Goal: Navigation & Orientation: Understand site structure

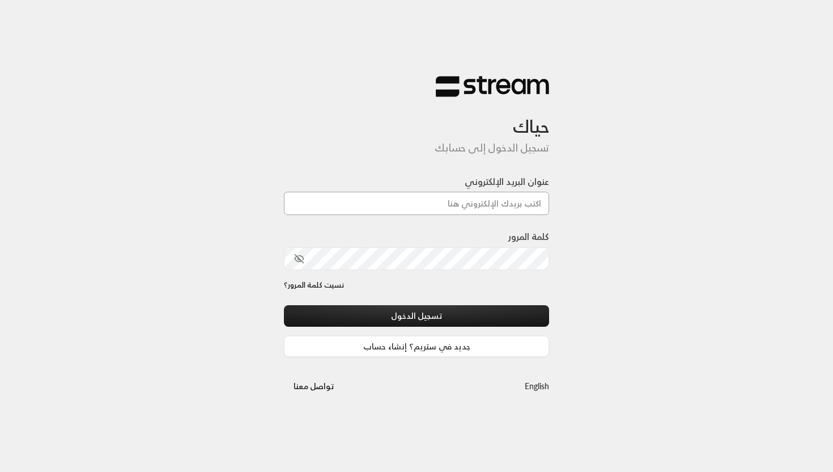
type input "[EMAIL_ADDRESS][DOMAIN_NAME]"
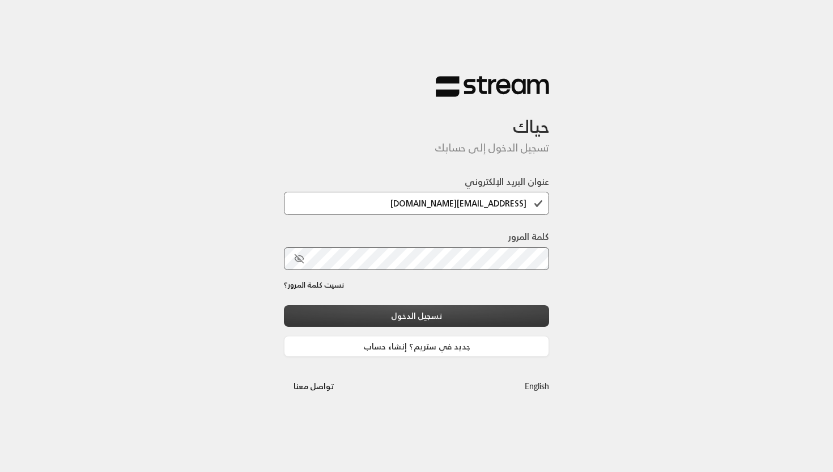
click at [405, 314] on button "تسجيل الدخول" at bounding box center [416, 315] width 265 height 21
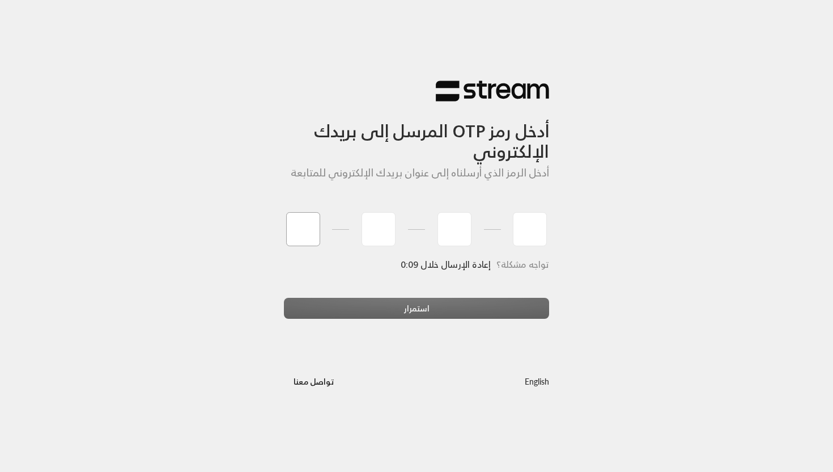
type input "4"
type input "3"
type input "0"
type input "7"
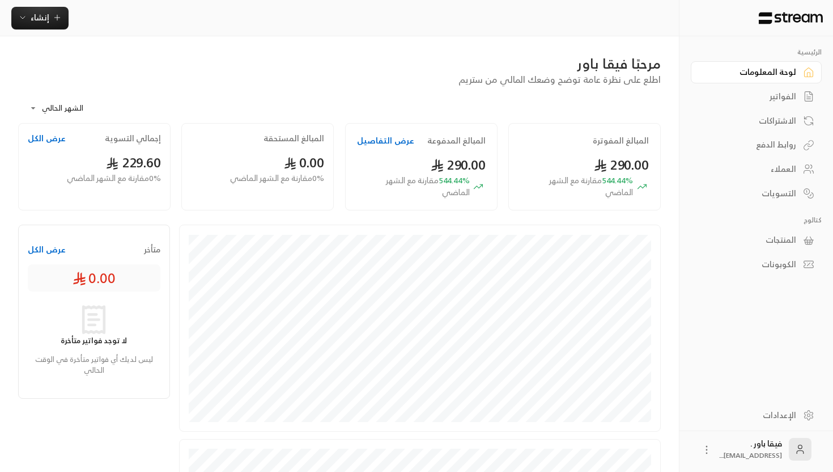
click at [785, 118] on div "الاشتراكات" at bounding box center [750, 120] width 91 height 11
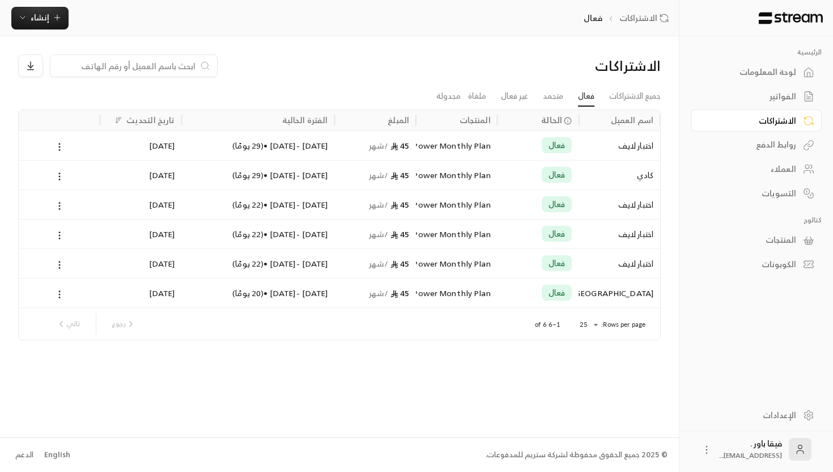
click at [785, 243] on div "المنتجات" at bounding box center [750, 239] width 91 height 11
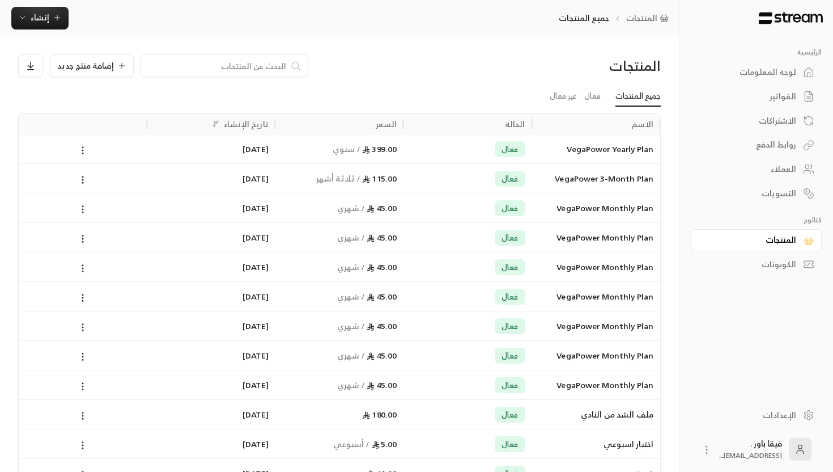
click at [792, 164] on div "العملاء" at bounding box center [750, 168] width 91 height 11
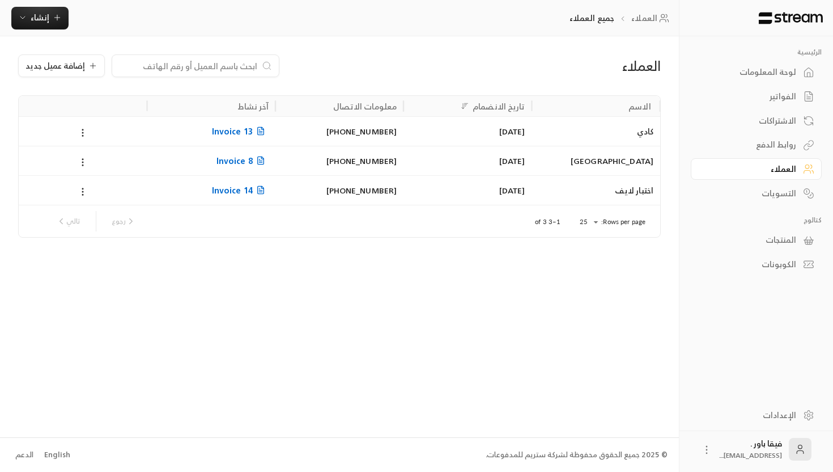
click at [643, 191] on div "اختبار لايف" at bounding box center [596, 190] width 114 height 29
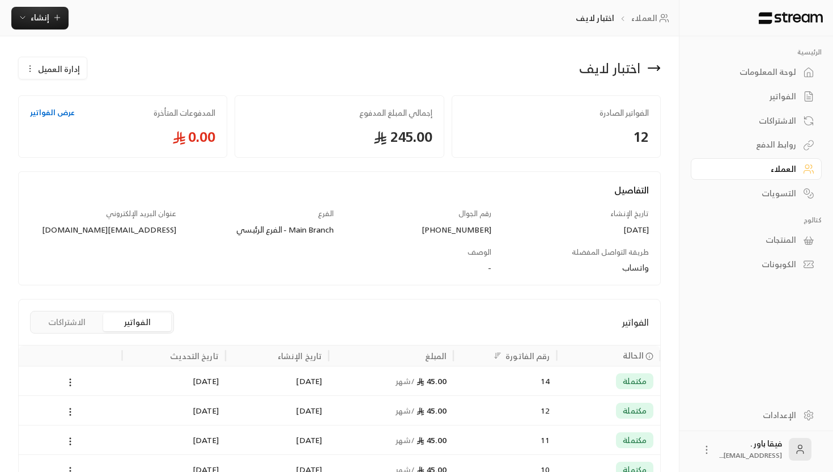
click at [761, 70] on div "لوحة المعلومات" at bounding box center [750, 71] width 91 height 11
